Goal: Information Seeking & Learning: Learn about a topic

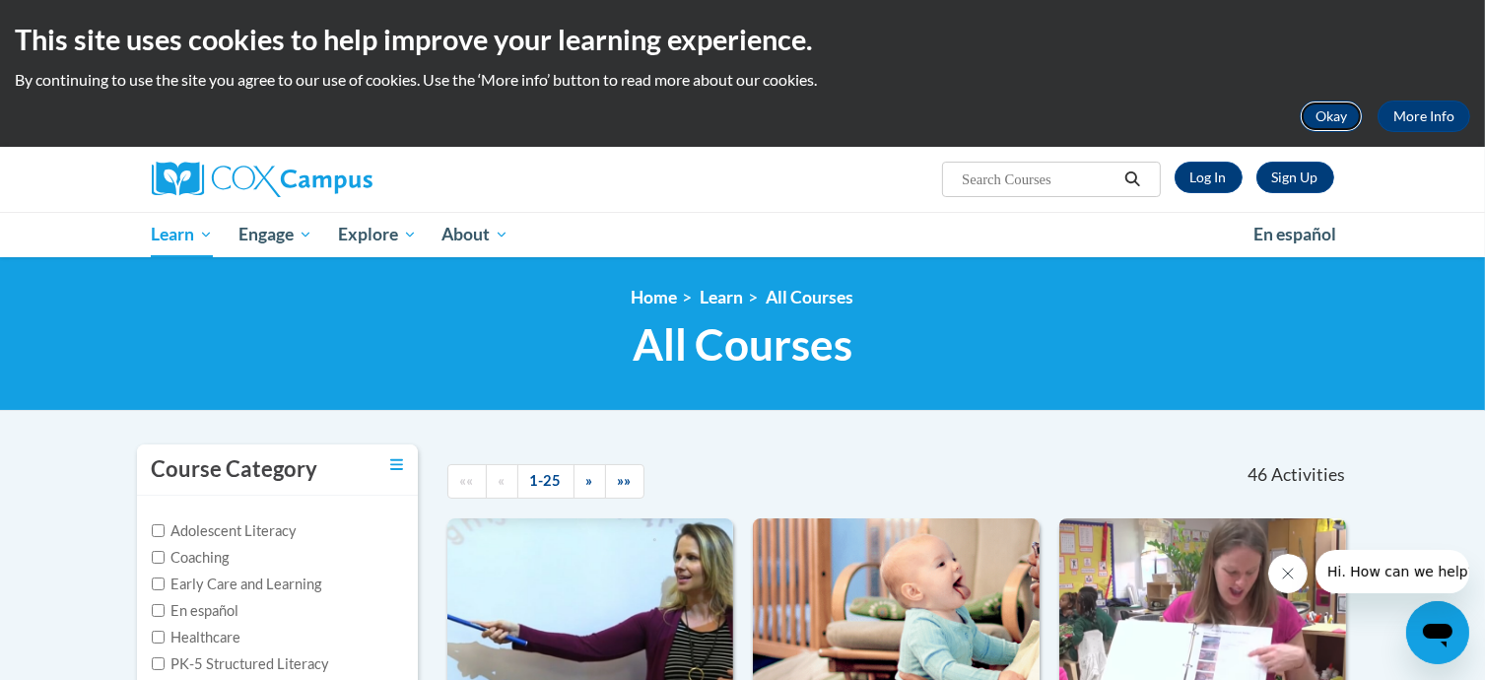
click at [1345, 127] on button "Okay" at bounding box center [1331, 117] width 63 height 32
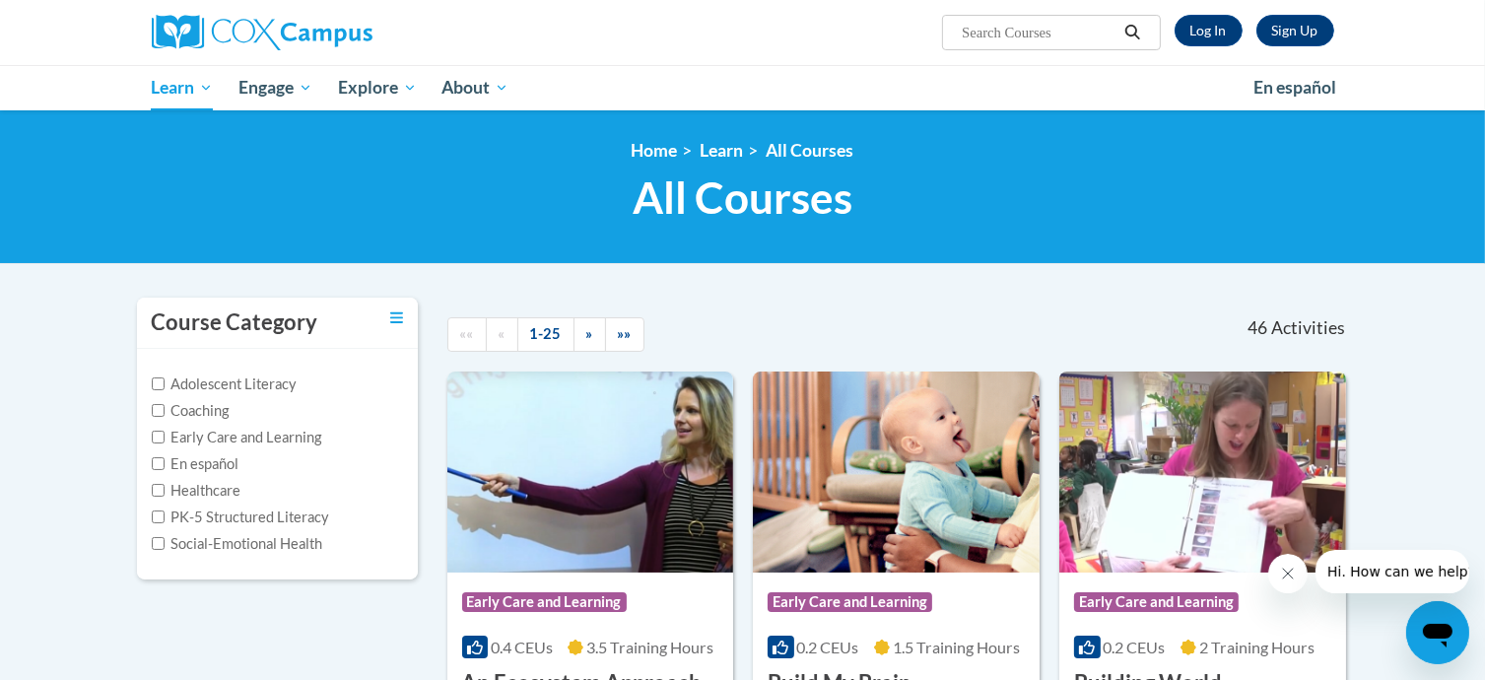
click at [1426, 622] on icon "Open messaging window" at bounding box center [1436, 631] width 35 height 35
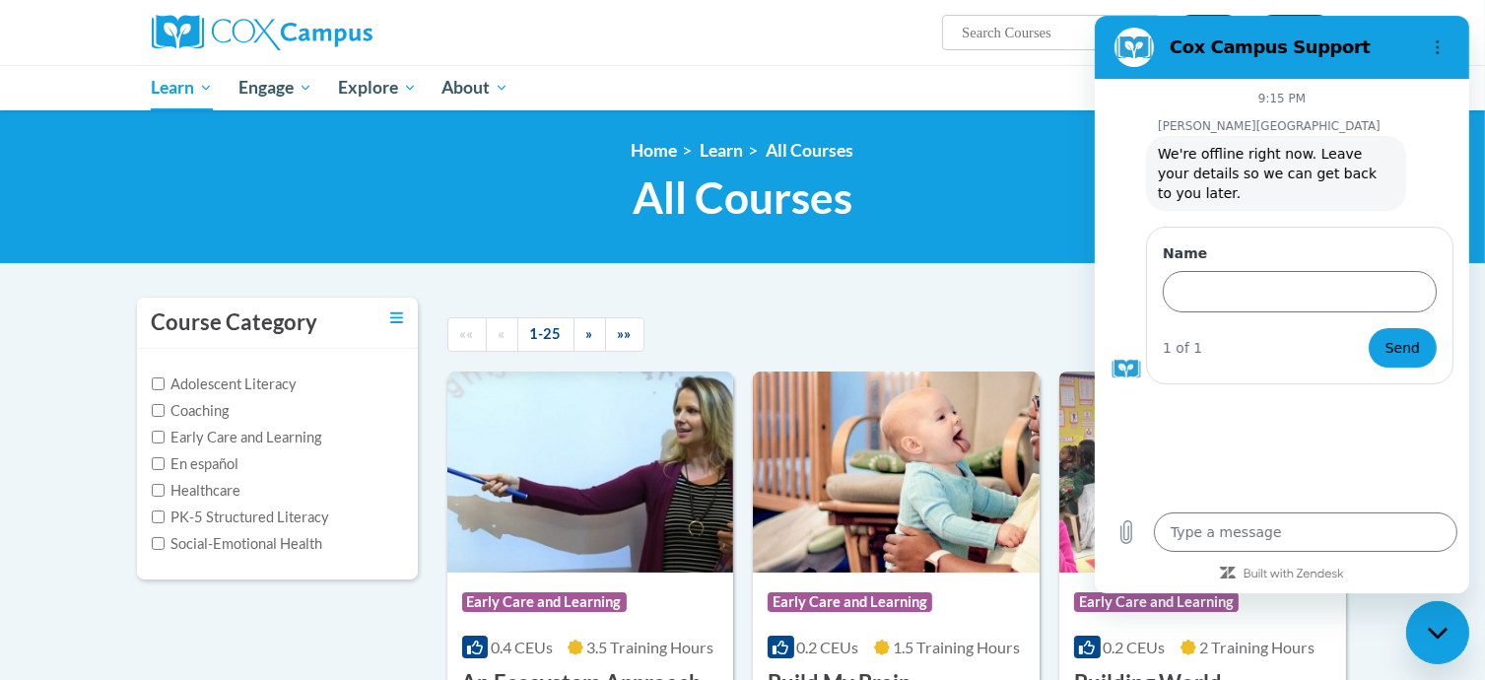
click at [1012, 163] on div "<en>Home</en><fr>Accueil</fr><de>Zuhause</de><it>Casa</it><es>Casa</es><pt>Casa…" at bounding box center [743, 187] width 1242 height 94
click at [1422, 649] on div "Close messaging window" at bounding box center [1436, 631] width 59 height 59
type textarea "x"
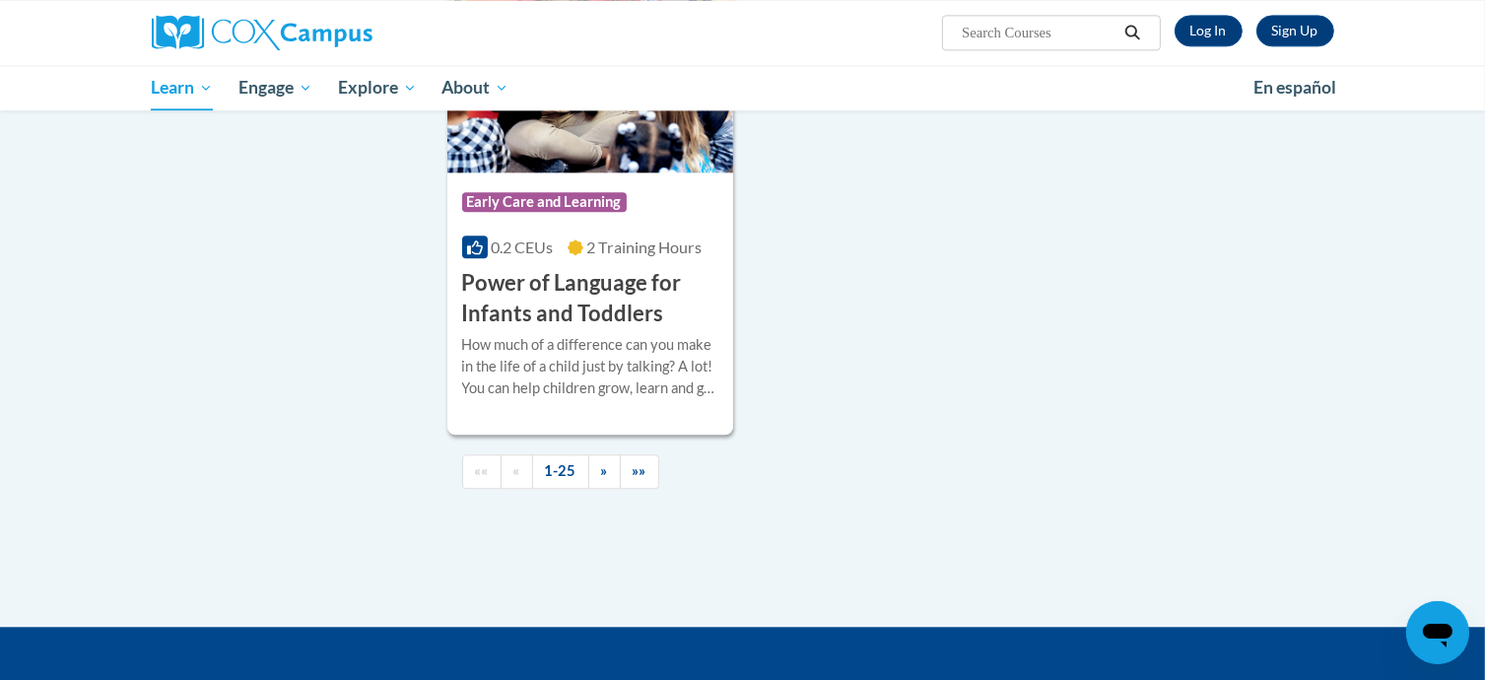
scroll to position [4607, 0]
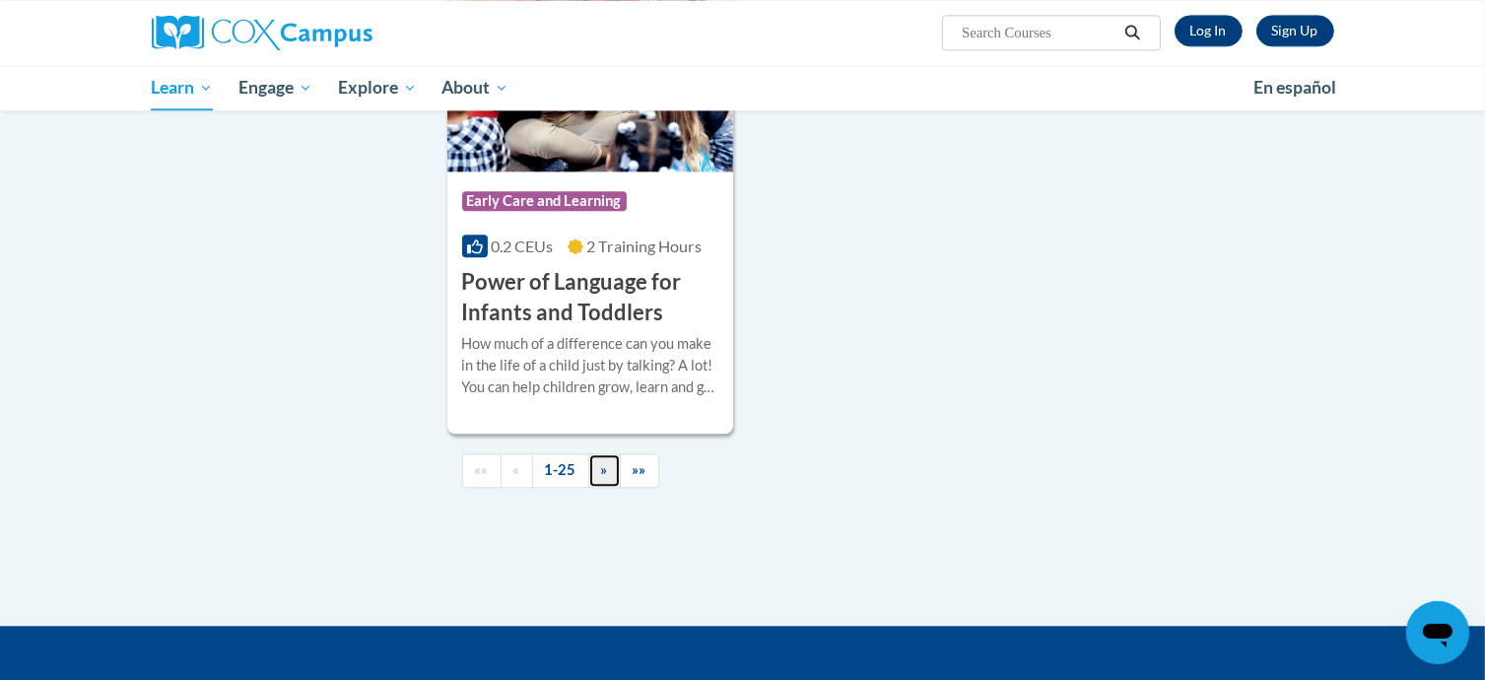
click at [595, 488] on link "»" at bounding box center [604, 470] width 33 height 34
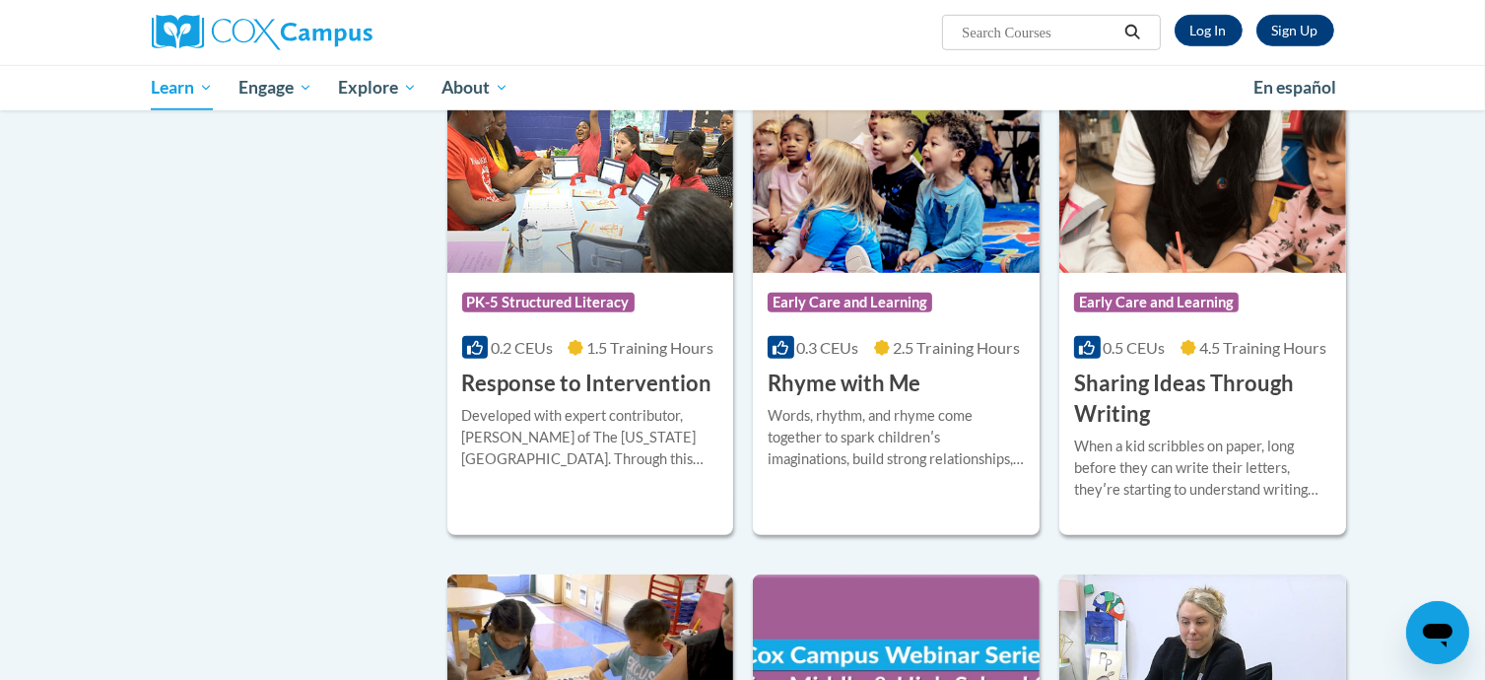
scroll to position [1781, 0]
